Goal: Task Accomplishment & Management: Use online tool/utility

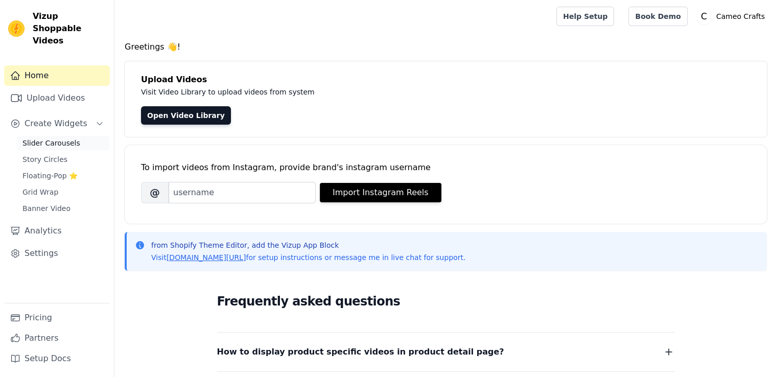
click at [65, 138] on span "Slider Carousels" at bounding box center [51, 143] width 58 height 10
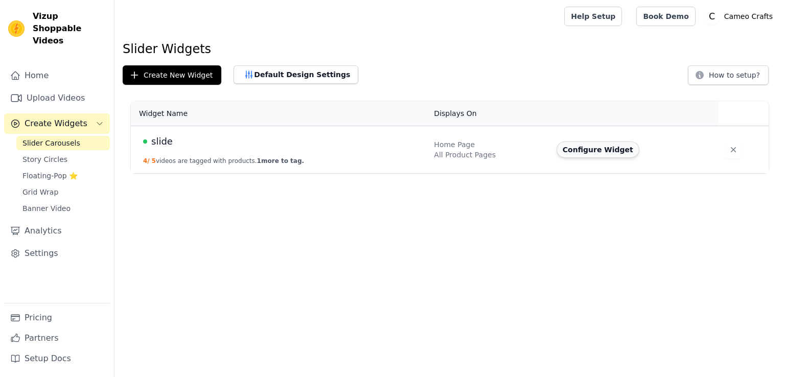
click at [581, 148] on button "Configure Widget" at bounding box center [597, 150] width 83 height 16
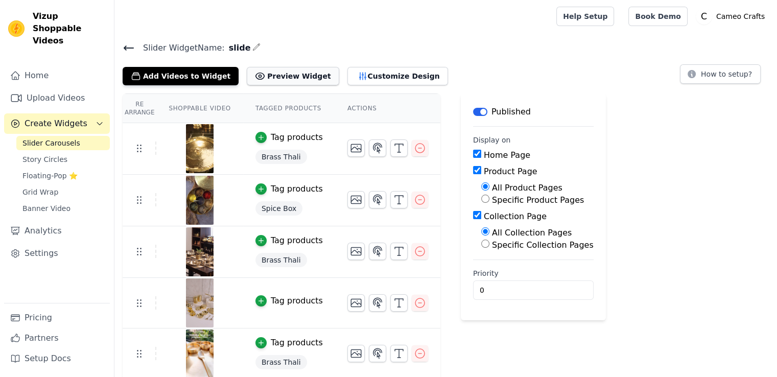
click at [287, 77] on button "Preview Widget" at bounding box center [293, 76] width 92 height 18
click at [374, 74] on button "Customize Design" at bounding box center [397, 76] width 101 height 18
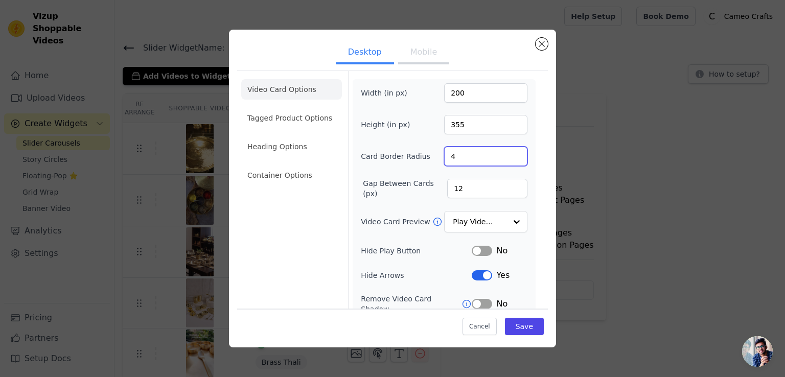
click at [458, 151] on input "4" at bounding box center [485, 156] width 83 height 19
click at [509, 155] on input "5" at bounding box center [485, 156] width 83 height 19
type input "6"
click at [509, 155] on input "6" at bounding box center [485, 156] width 83 height 19
click at [517, 328] on button "Save" at bounding box center [524, 326] width 39 height 17
